Goal: Task Accomplishment & Management: Use online tool/utility

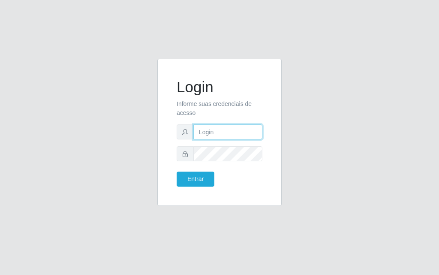
drag, startPoint x: 0, startPoint y: 0, endPoint x: 226, endPoint y: 134, distance: 262.6
click at [226, 134] on input "text" at bounding box center [227, 131] width 69 height 15
type input "luiz@divinofogao"
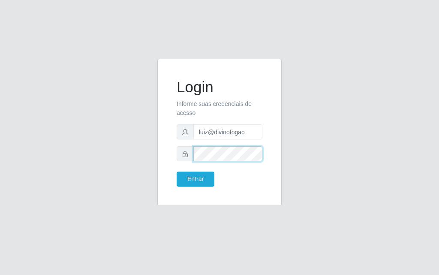
click at [177, 172] on button "Entrar" at bounding box center [196, 179] width 38 height 15
click at [214, 166] on form "Login Informe suas credenciais de acesso [PERSON_NAME] Entrar" at bounding box center [220, 132] width 86 height 108
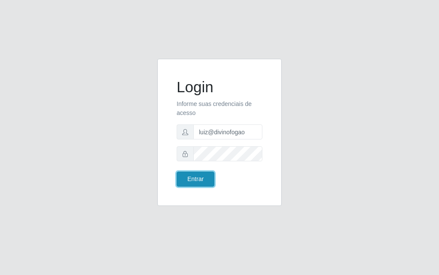
click at [212, 175] on button "Entrar" at bounding box center [196, 179] width 38 height 15
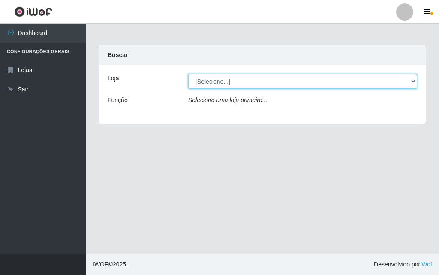
click at [349, 79] on select "[Selecione...] Divino Fogão" at bounding box center [302, 81] width 229 height 15
select select "499"
click at [188, 74] on select "[Selecione...] Divino Fogão" at bounding box center [302, 81] width 229 height 15
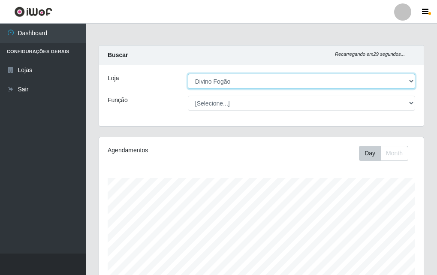
scroll to position [178, 325]
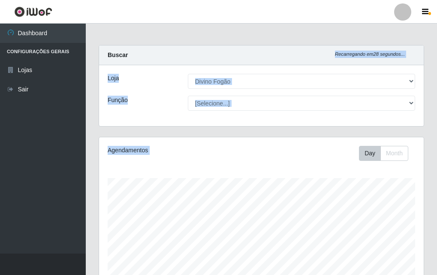
drag, startPoint x: 436, startPoint y: 53, endPoint x: 409, endPoint y: 162, distance: 112.3
click at [409, 165] on div "Carregando... Buscar Recarregando em 28 segundos... Loja [Selecione...] Divino …" at bounding box center [261, 256] width 351 height 422
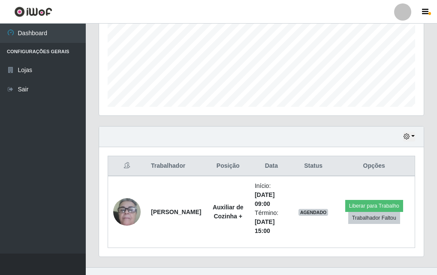
scroll to position [214, 0]
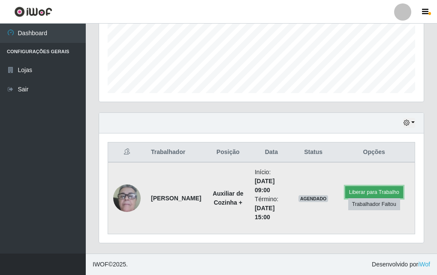
click at [372, 187] on button "Liberar para Trabalho" at bounding box center [374, 192] width 58 height 12
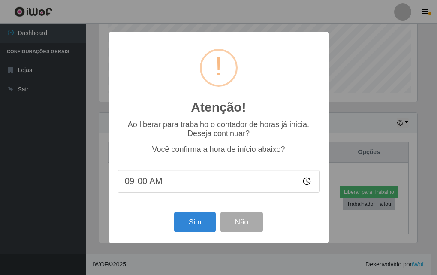
scroll to position [178, 320]
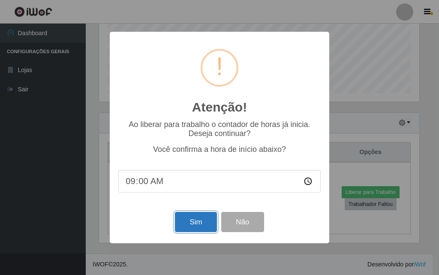
click at [208, 225] on button "Sim" at bounding box center [196, 222] width 42 height 20
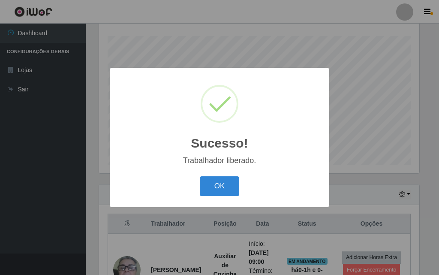
click at [212, 187] on button "OK" at bounding box center [220, 186] width 40 height 20
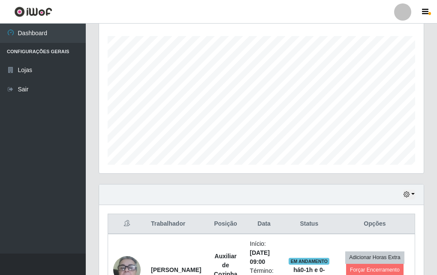
scroll to position [214, 0]
